Goal: Communication & Community: Ask a question

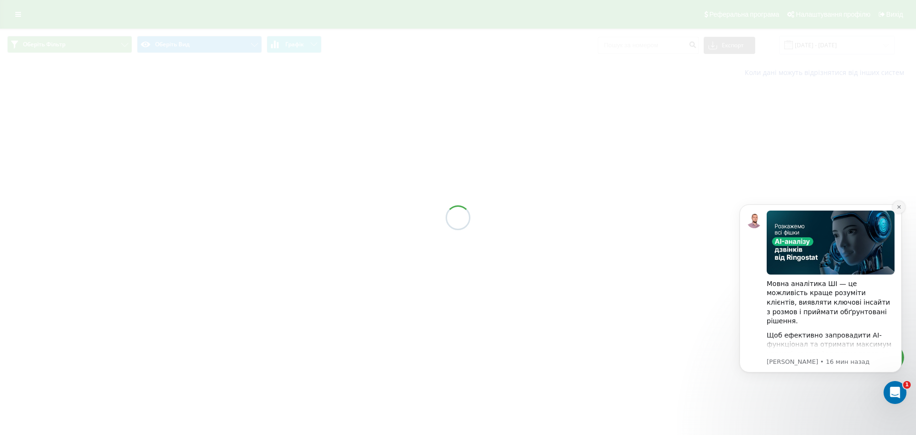
click at [902, 205] on button "Dismiss notification" at bounding box center [899, 207] width 12 height 12
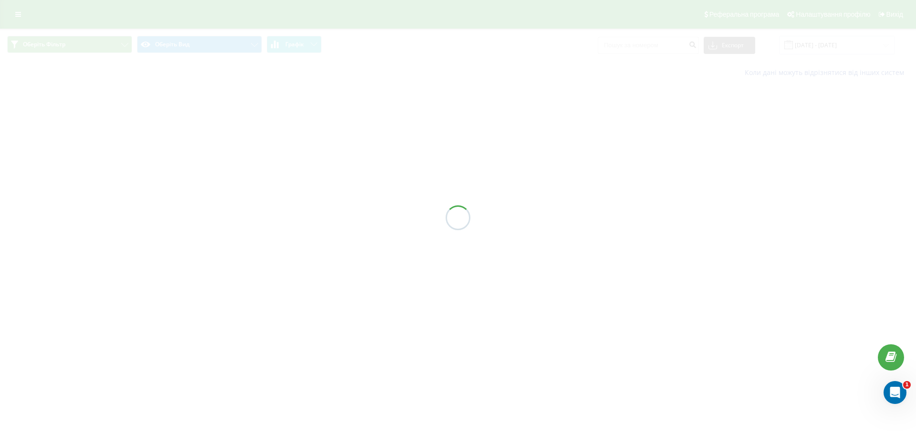
click at [553, 243] on div at bounding box center [458, 217] width 916 height 435
click at [888, 388] on div "Открыть службу сообщений Intercom" at bounding box center [893, 390] width 31 height 31
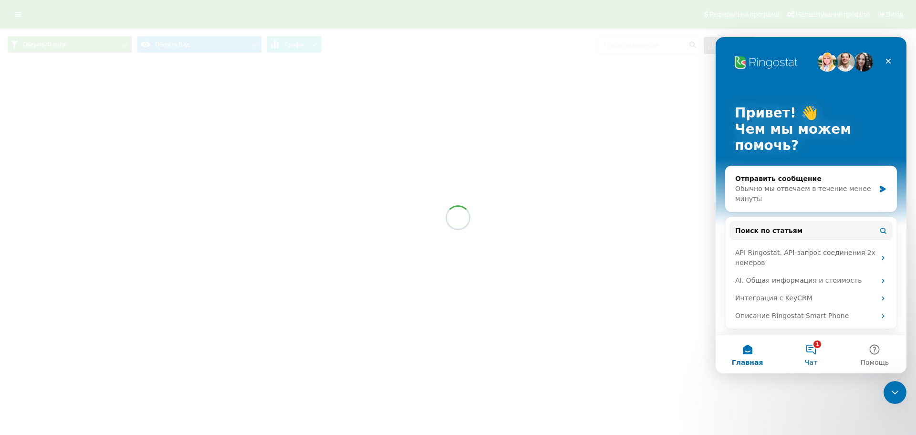
click at [812, 349] on button "1 Чат" at bounding box center [810, 354] width 63 height 38
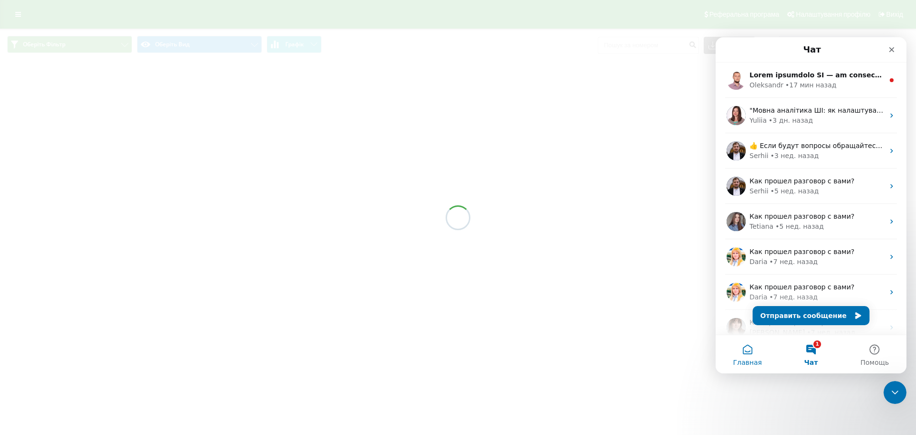
click at [750, 359] on span "Главная" at bounding box center [747, 362] width 29 height 7
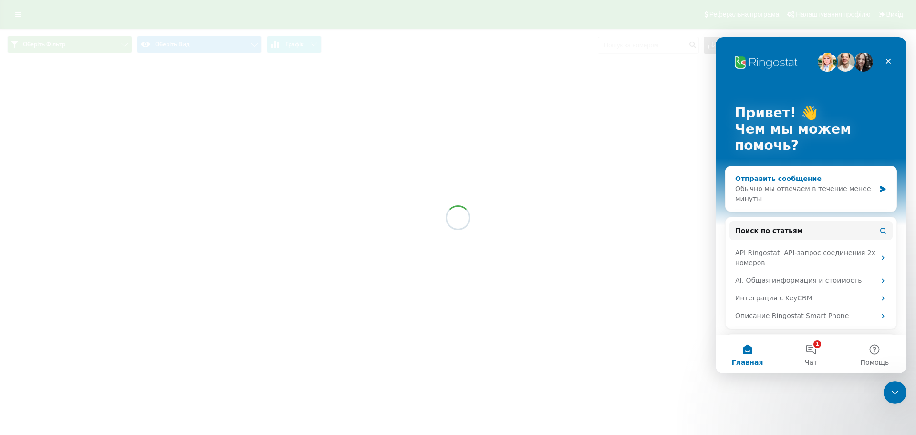
click at [794, 189] on div "Обычно мы отвечаем в течение менее минуты" at bounding box center [805, 194] width 140 height 20
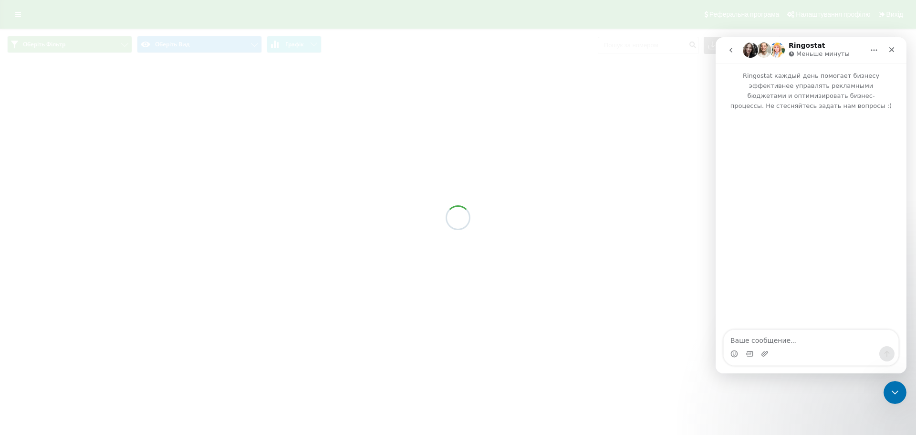
click at [806, 346] on div "Мессенджер Intercom" at bounding box center [811, 353] width 175 height 15
click at [787, 343] on textarea "Ваше сообщение..." at bounding box center [811, 338] width 175 height 16
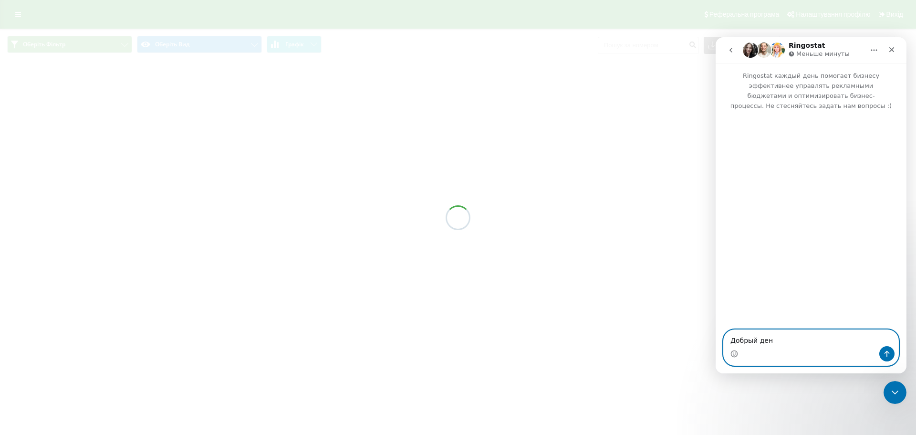
type textarea "Добрый день"
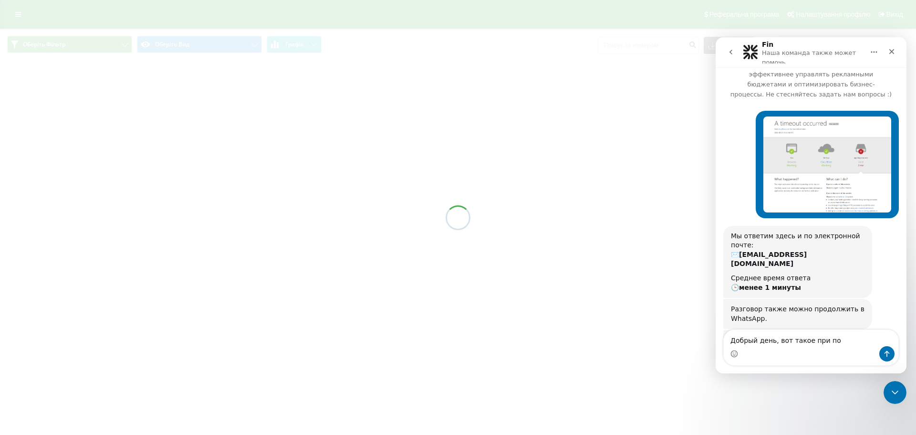
scroll to position [63, 0]
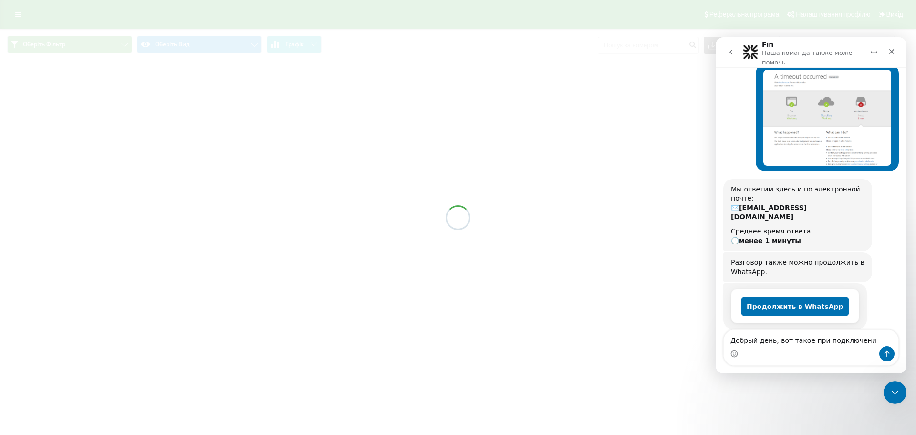
type textarea "Добрый день, вот такое при подключении"
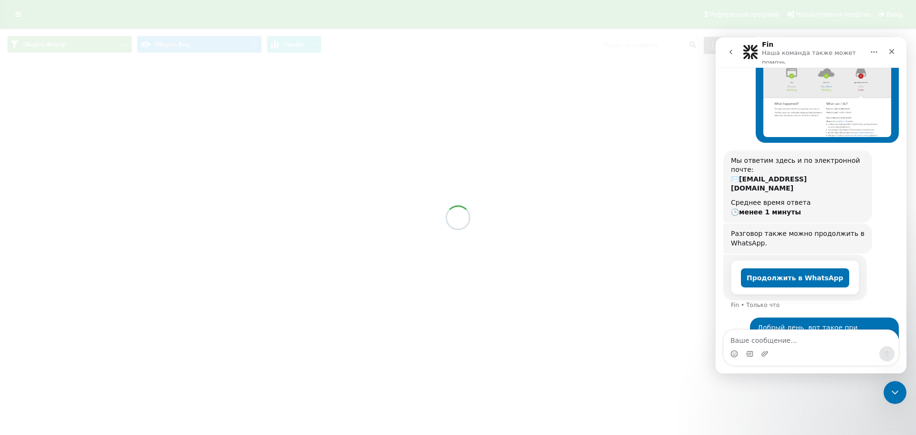
scroll to position [91, 0]
type textarea "с разных ip пробовал"
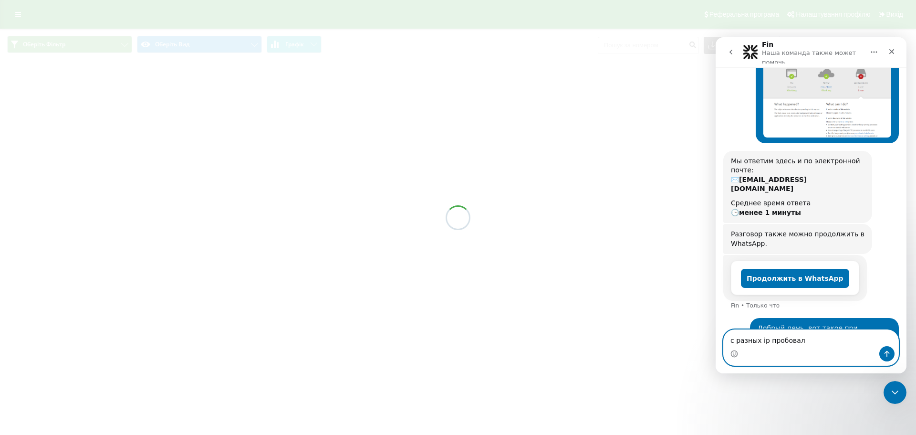
scroll to position [0, 0]
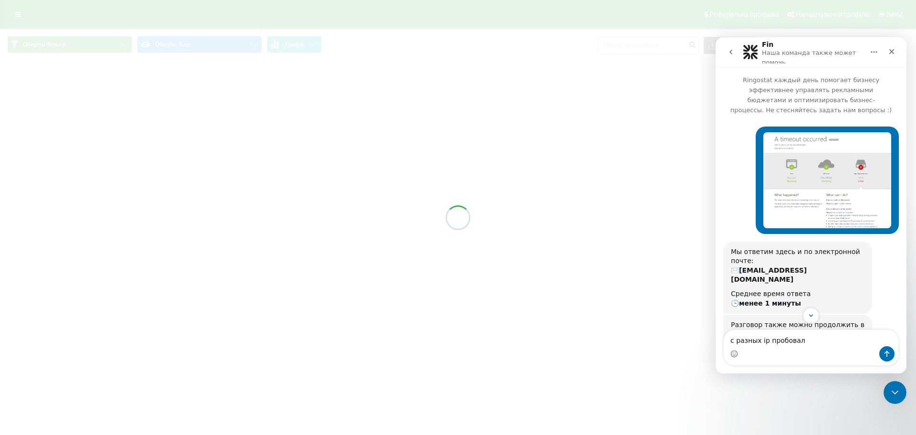
click at [828, 171] on img "Ігор говорит…" at bounding box center [828, 180] width 128 height 96
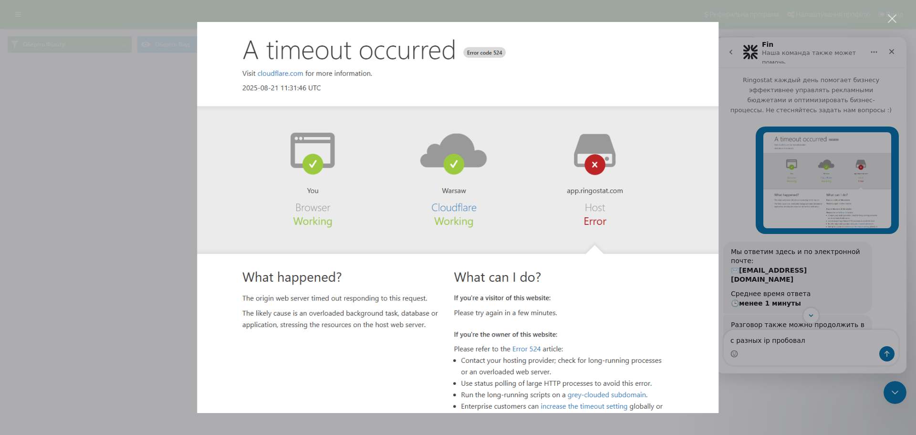
click at [891, 20] on div "Закрыть" at bounding box center [892, 18] width 9 height 9
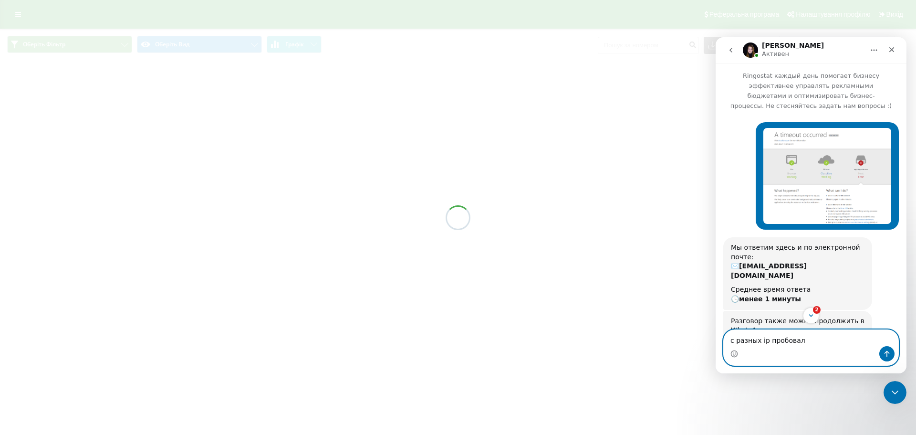
click at [812, 342] on textarea "с разных ip пробовал" at bounding box center [811, 338] width 175 height 16
drag, startPoint x: 812, startPoint y: 342, endPoint x: 729, endPoint y: 335, distance: 83.8
click at [729, 335] on textarea "с разных ip пробовал" at bounding box center [811, 338] width 175 height 16
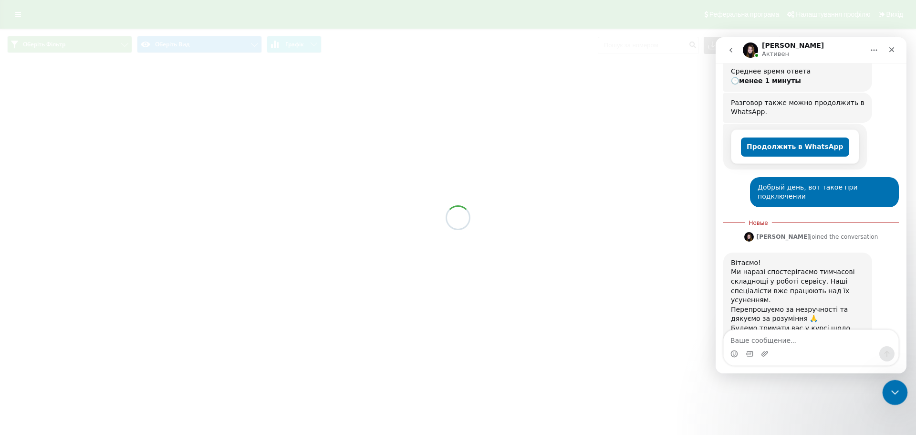
click at [901, 388] on div "Закрыть службу сообщений Intercom" at bounding box center [893, 390] width 23 height 23
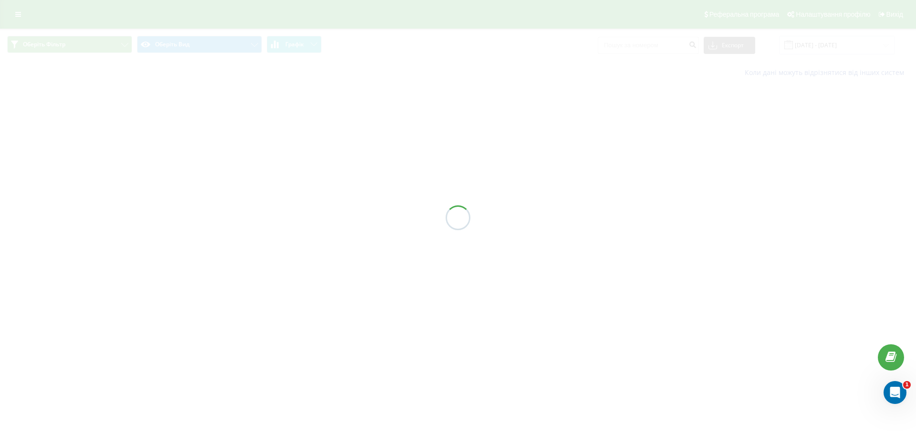
scroll to position [202, 0]
click at [639, 190] on div at bounding box center [458, 217] width 916 height 435
click at [886, 389] on div "Открыть службу сообщений Intercom" at bounding box center [893, 390] width 31 height 31
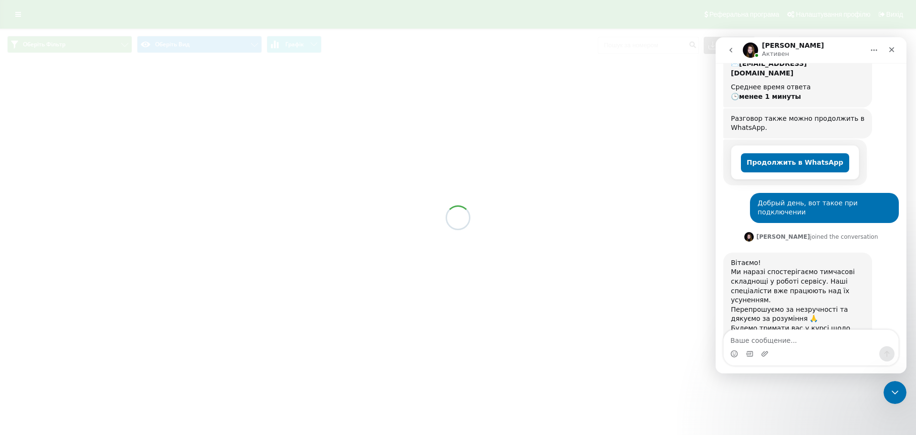
scroll to position [0, 0]
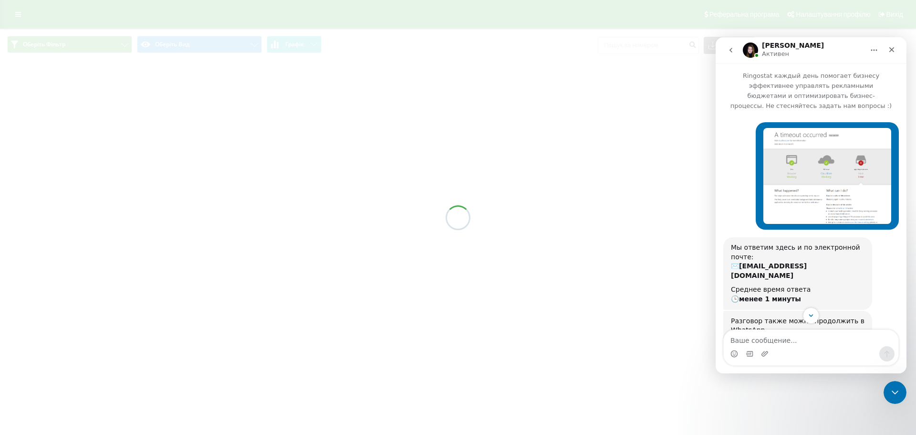
click at [804, 176] on img "Ігор говорит…" at bounding box center [828, 176] width 128 height 96
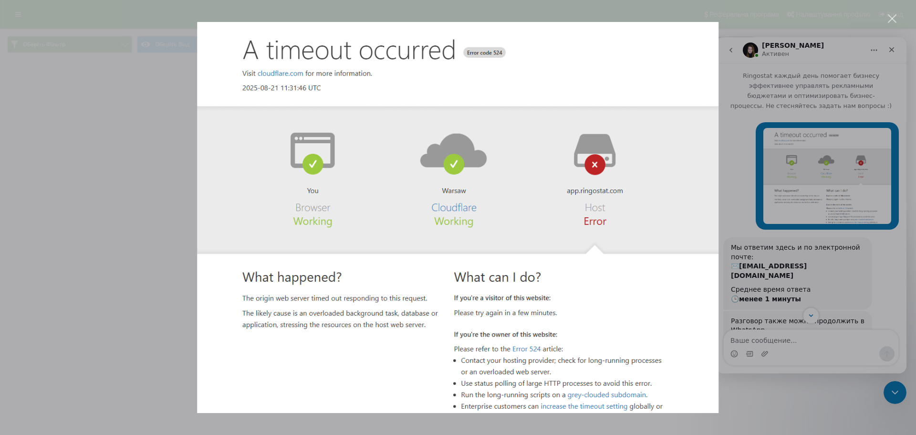
click at [894, 11] on div "Мессенджер Intercom" at bounding box center [458, 217] width 916 height 435
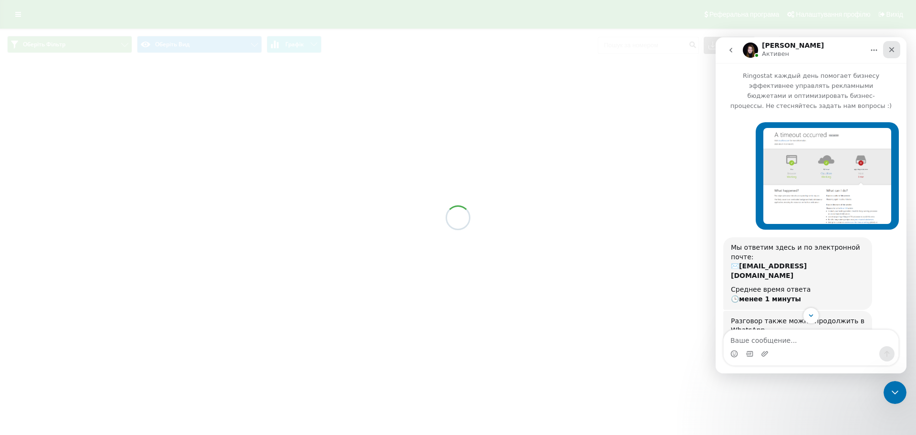
click at [892, 50] on icon "Закрыть" at bounding box center [892, 49] width 5 height 5
